Goal: Navigation & Orientation: Find specific page/section

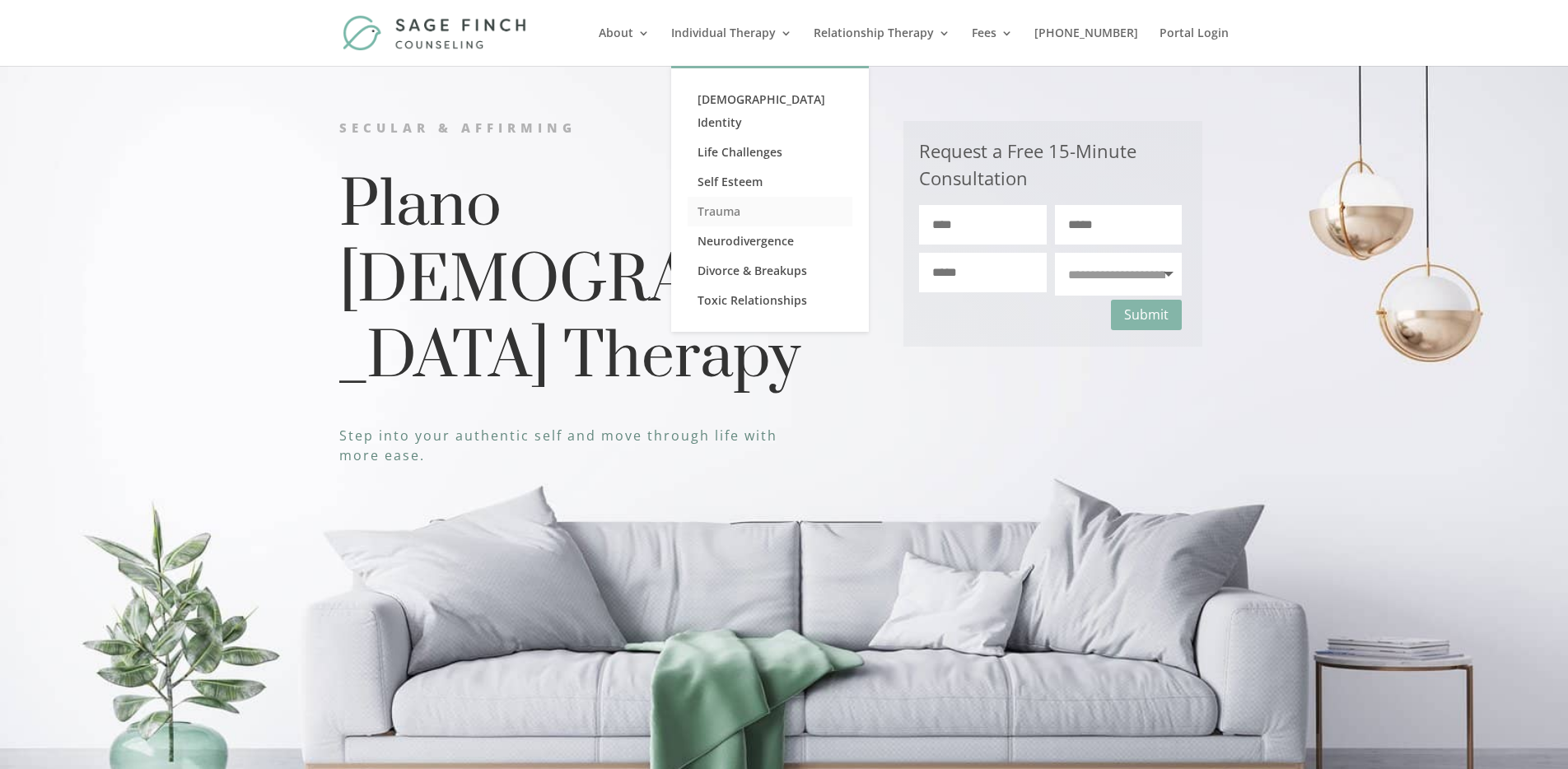
click at [757, 197] on link "Trauma" at bounding box center [770, 212] width 165 height 30
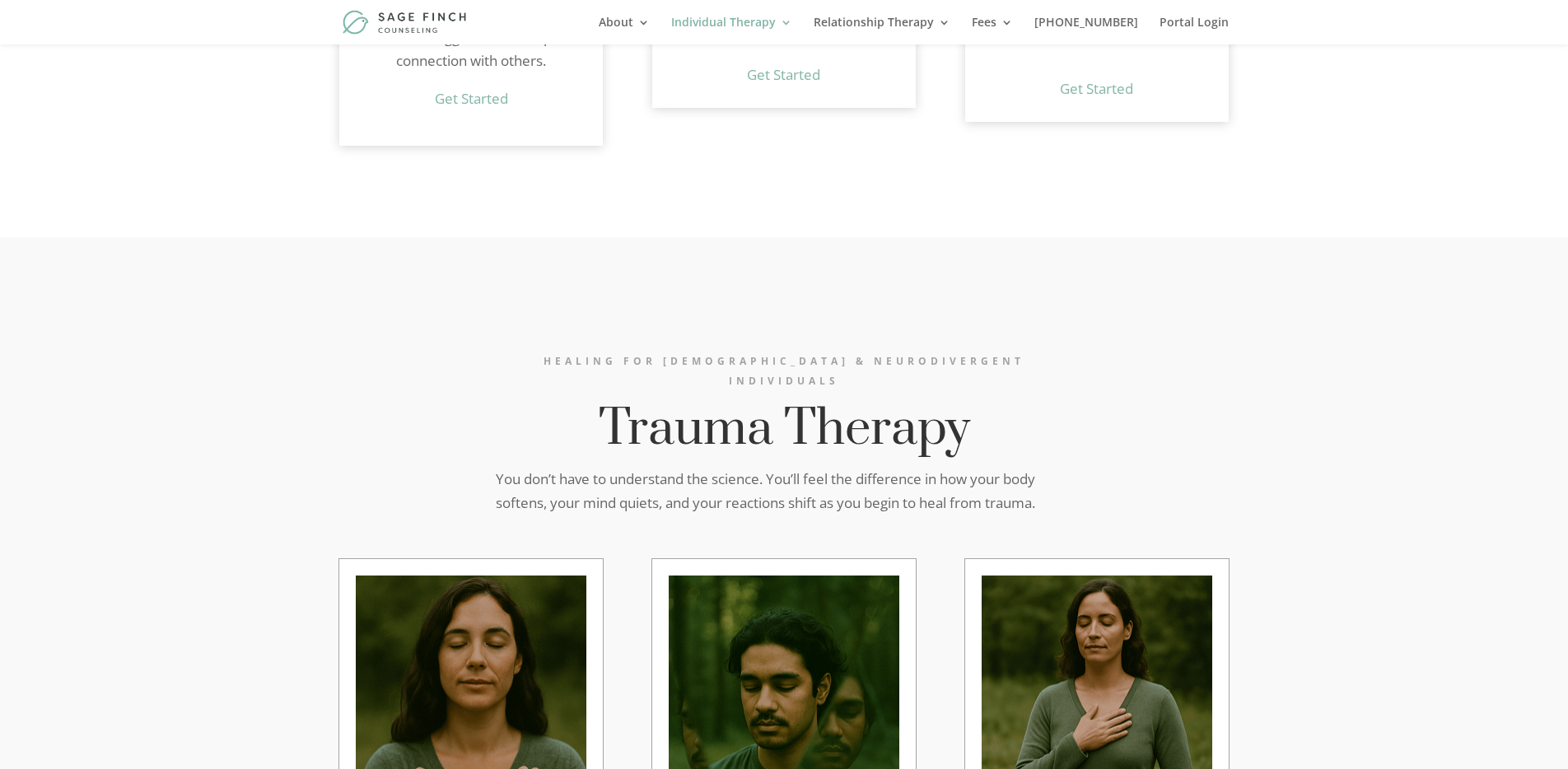
scroll to position [4245, 0]
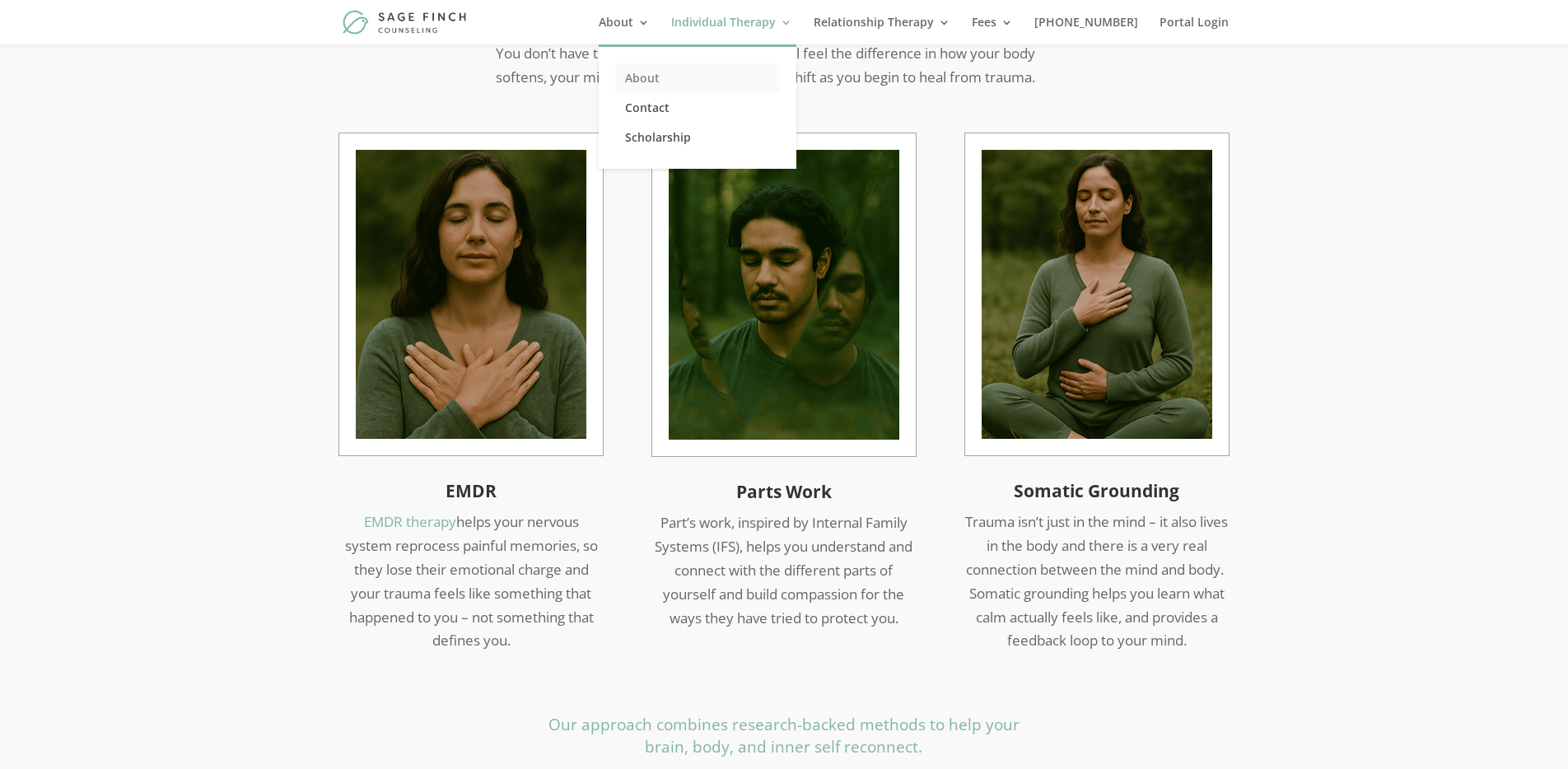
click at [660, 76] on link "About" at bounding box center [697, 78] width 165 height 30
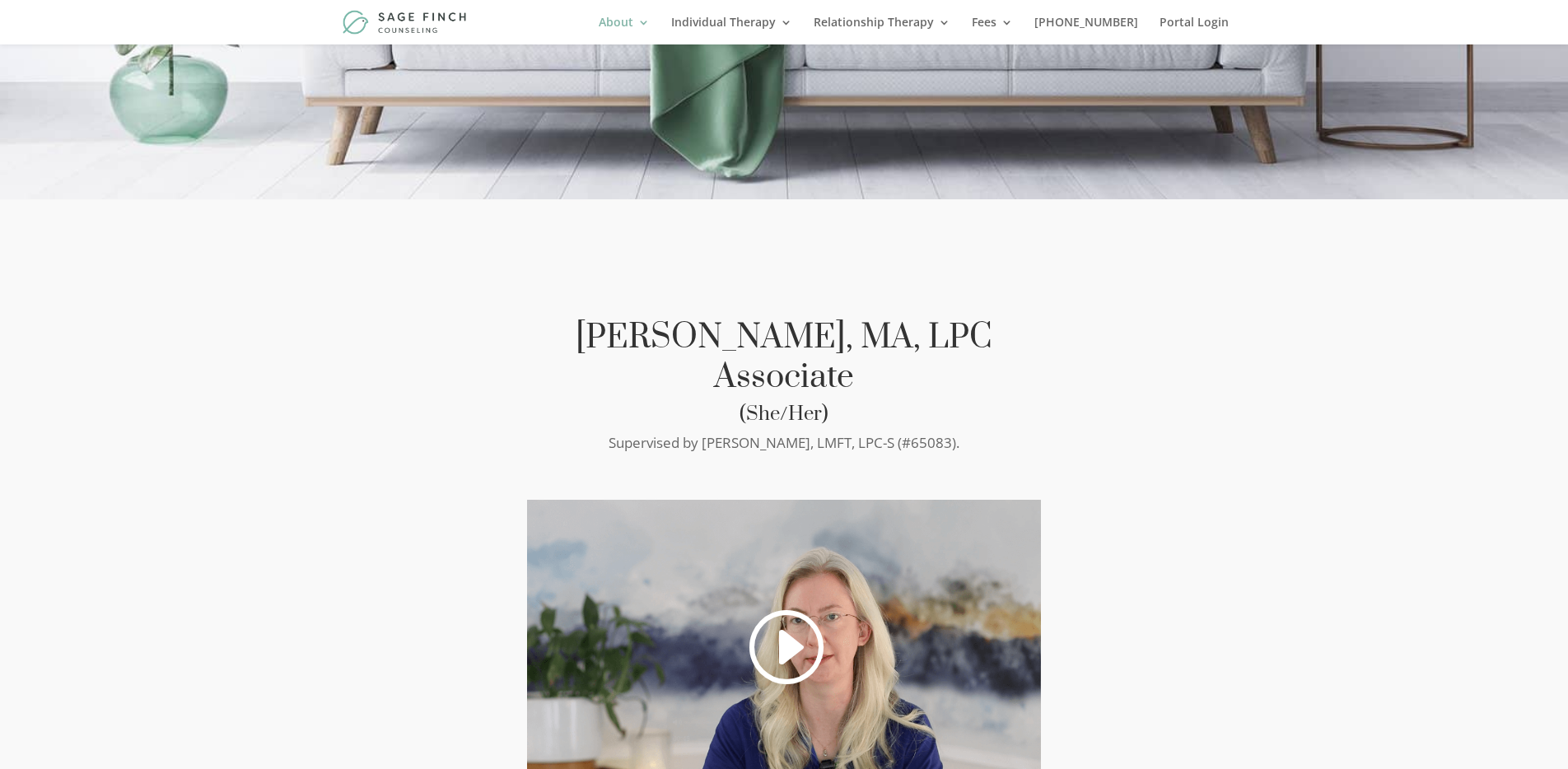
scroll to position [493, 0]
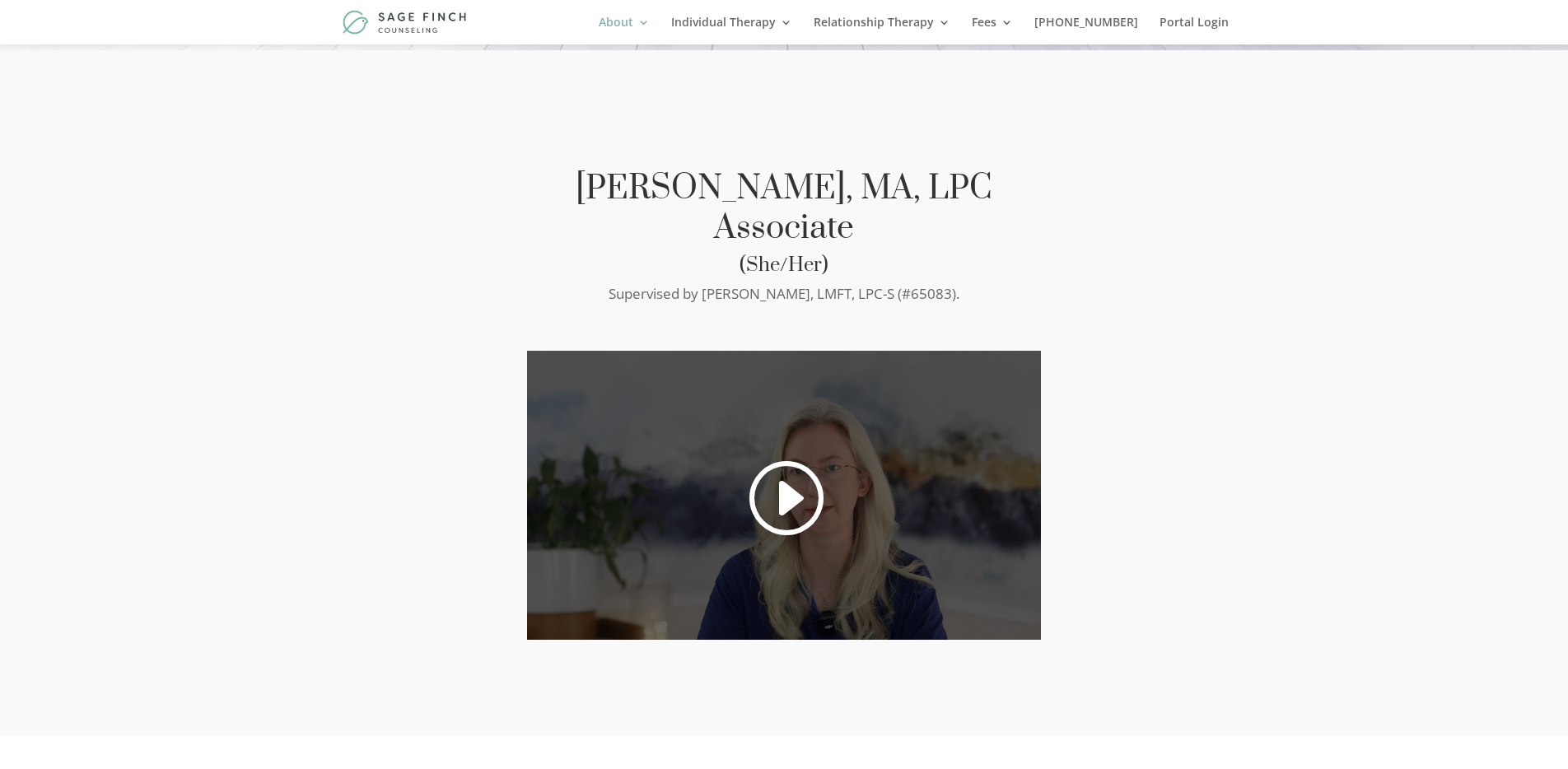
click at [778, 465] on link at bounding box center [784, 498] width 79 height 83
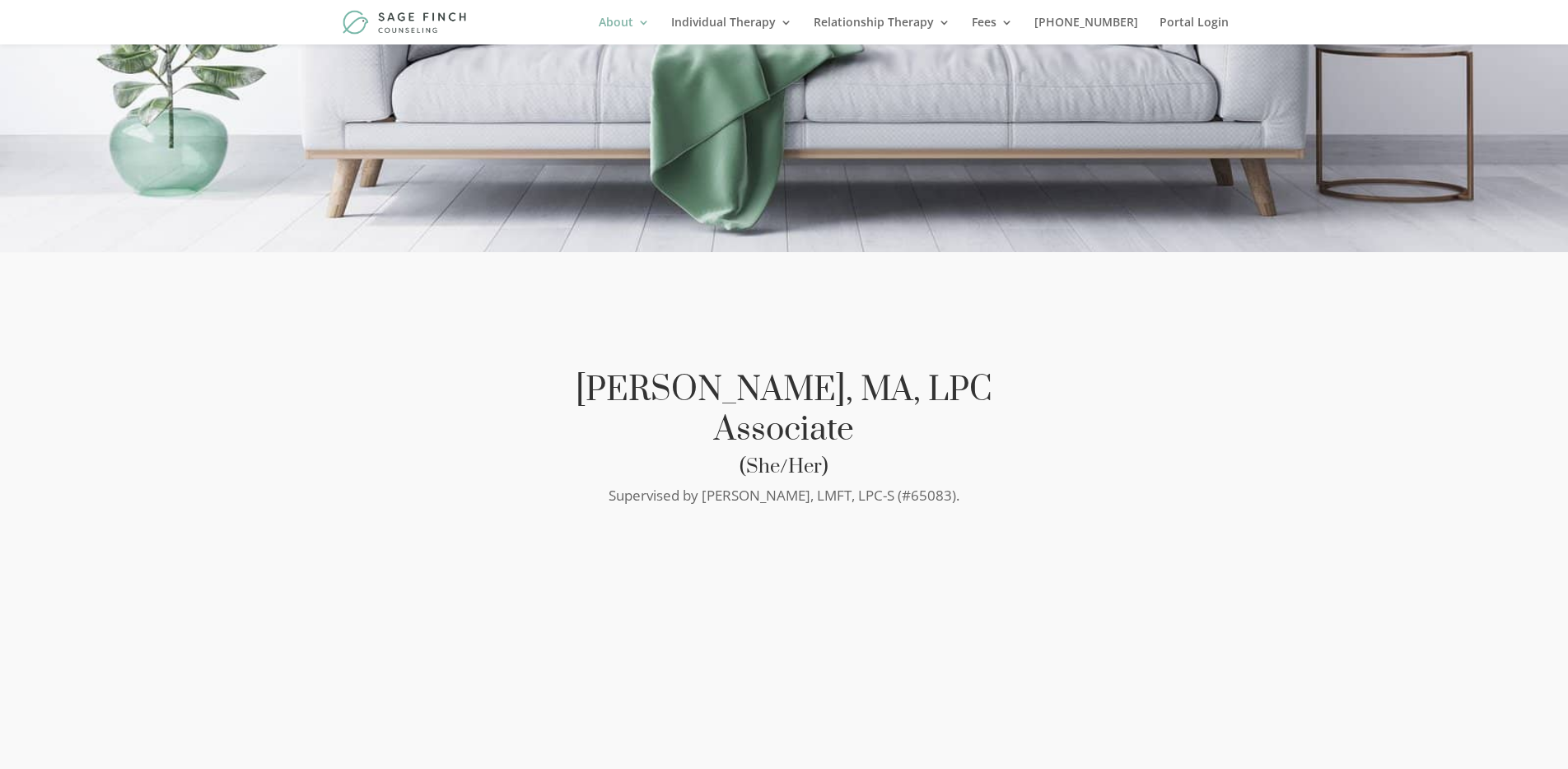
scroll to position [462, 0]
